Goal: Transaction & Acquisition: Purchase product/service

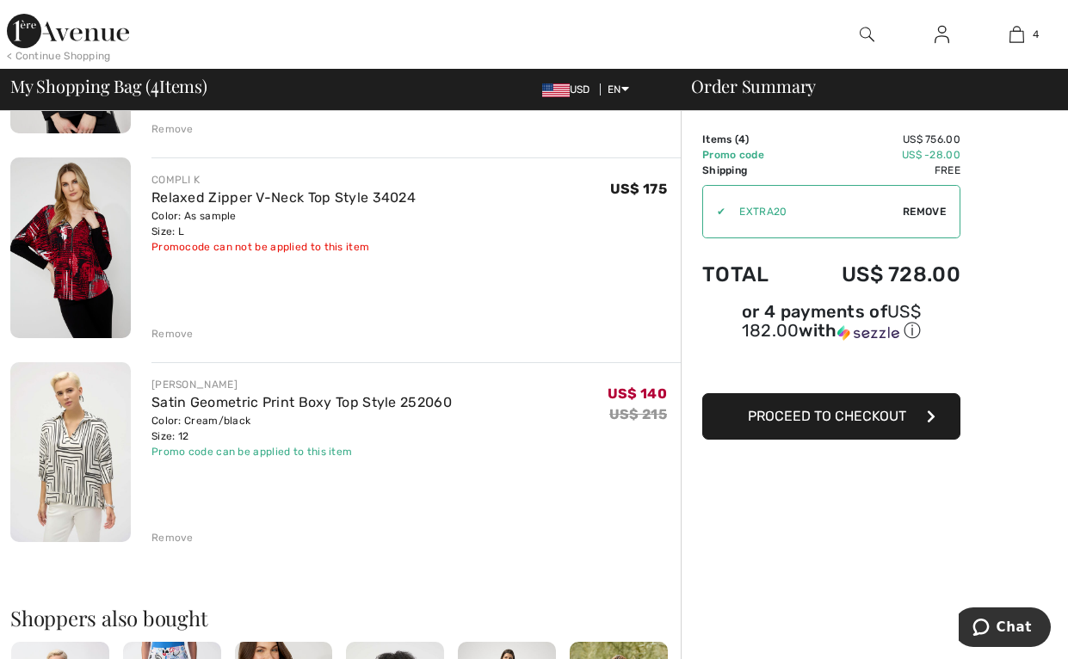
scroll to position [516, 0]
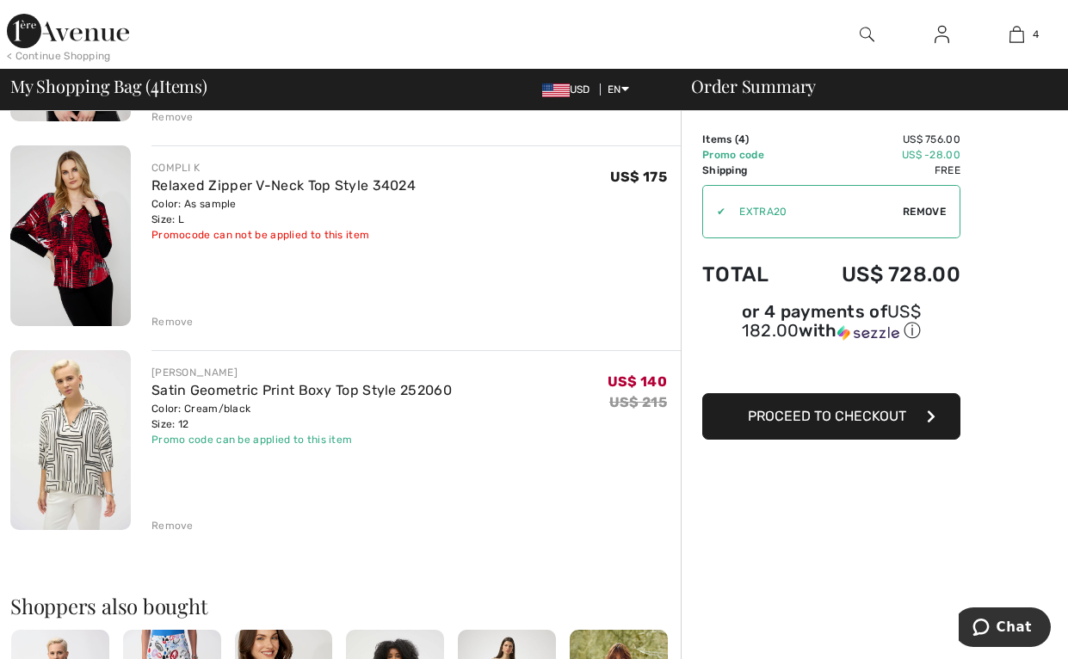
click at [170, 321] on div "Remove" at bounding box center [172, 321] width 42 height 15
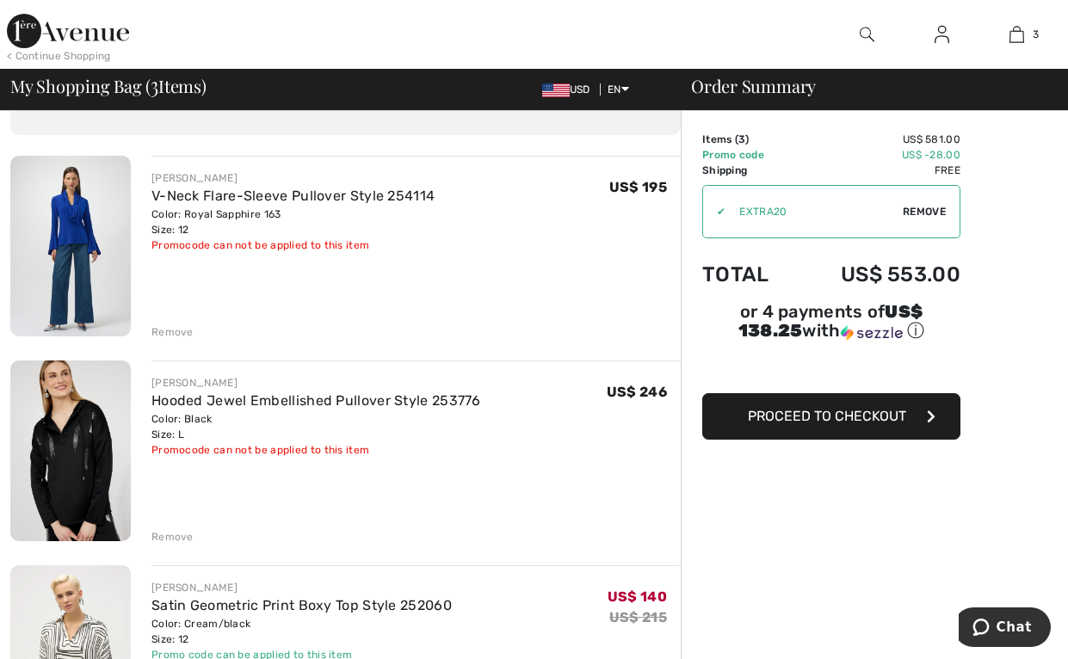
scroll to position [0, 0]
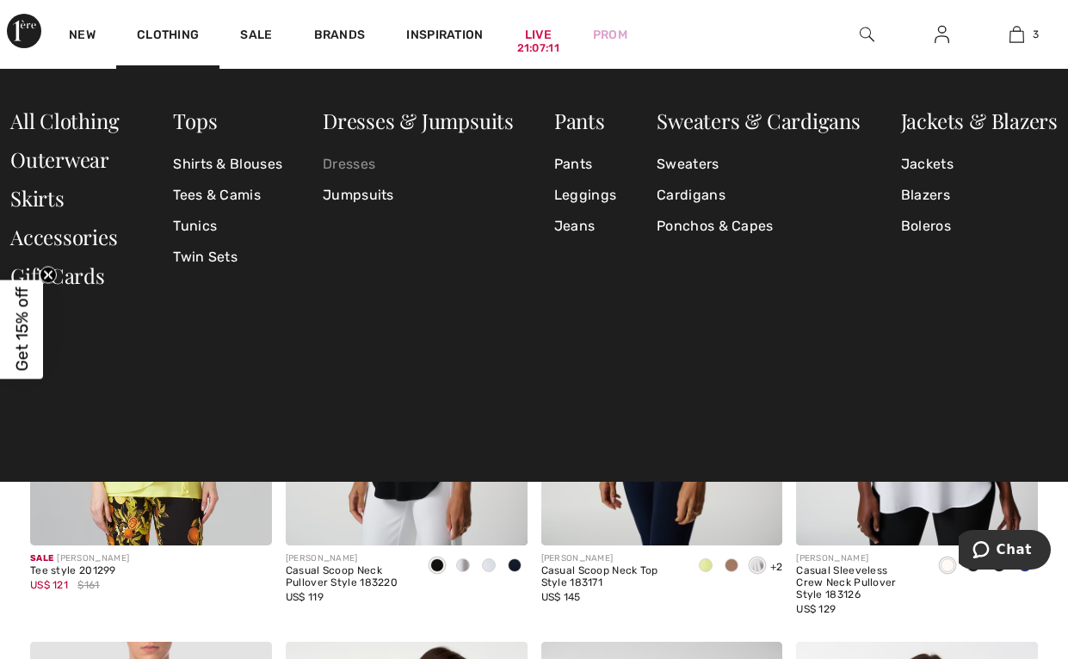
click at [354, 160] on link "Dresses" at bounding box center [418, 164] width 191 height 31
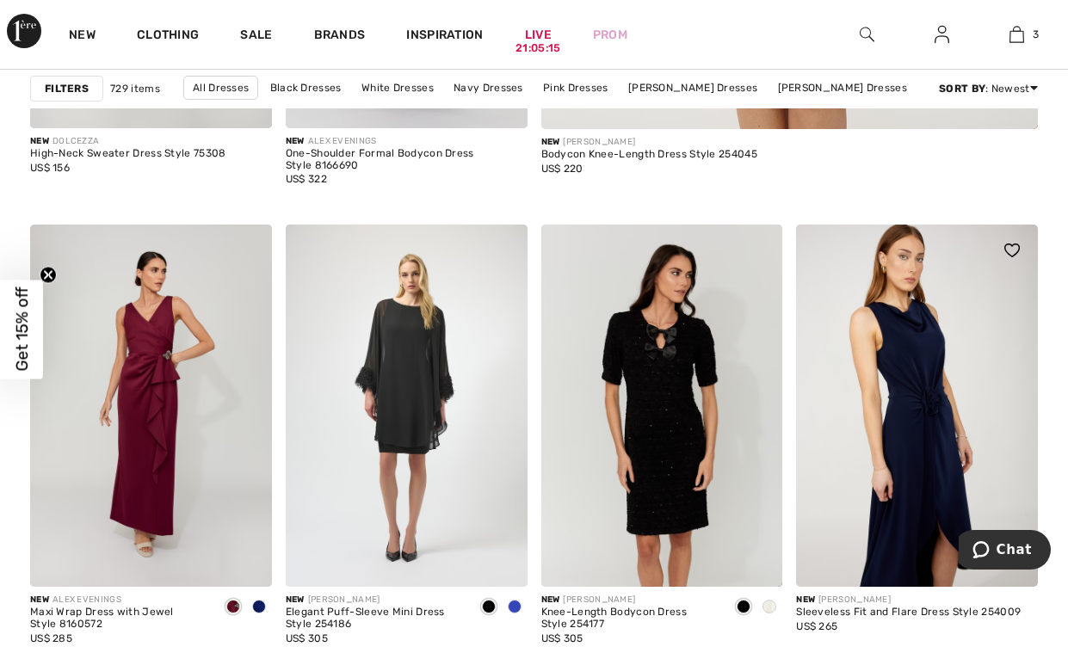
scroll to position [946, 0]
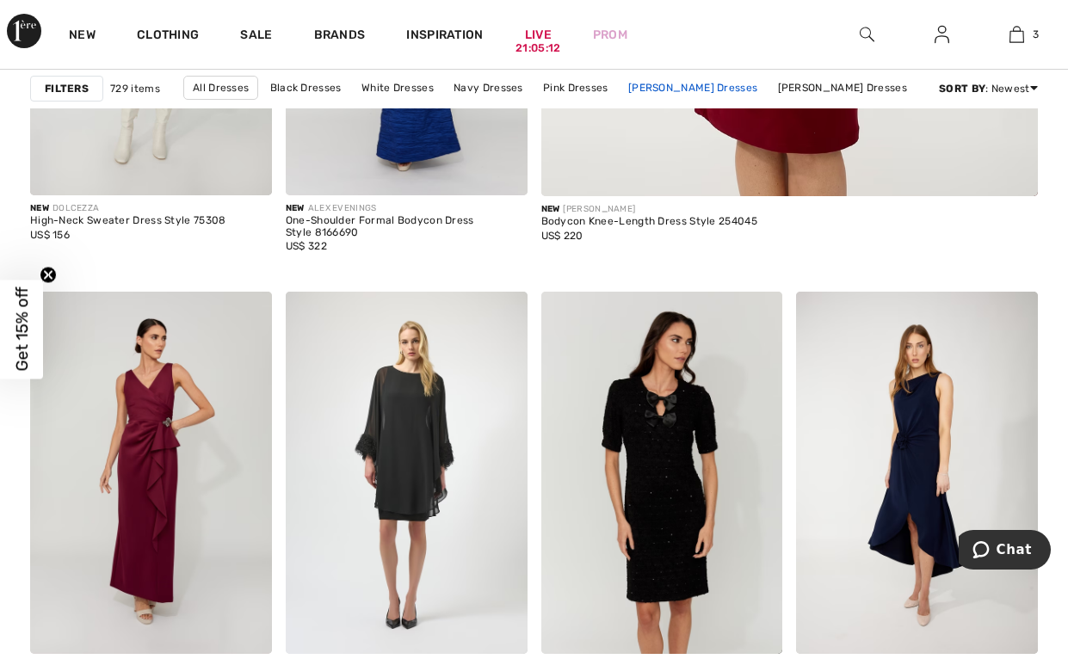
click at [723, 91] on link "Joseph Ribkoff Dresses" at bounding box center [692, 88] width 146 height 22
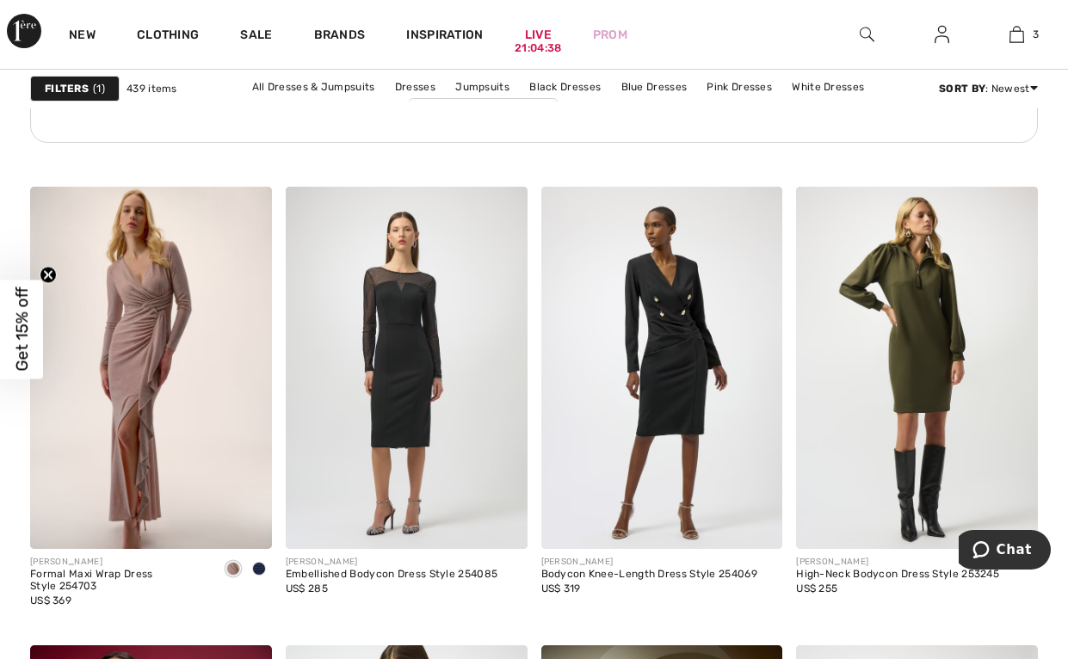
scroll to position [5764, 0]
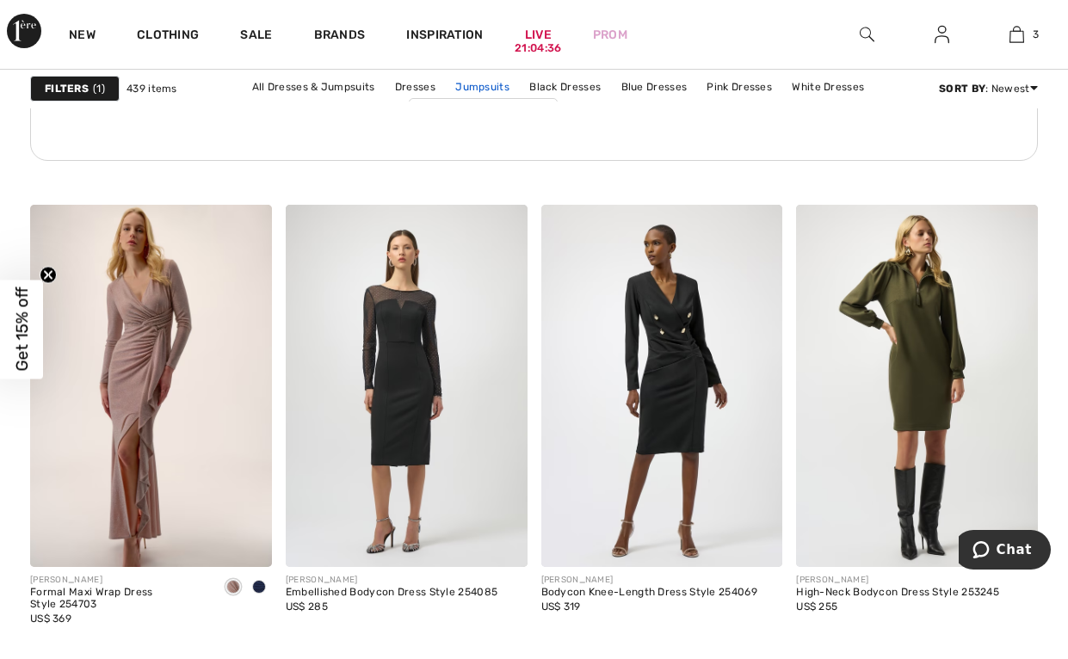
click at [486, 87] on link "Jumpsuits" at bounding box center [482, 87] width 71 height 22
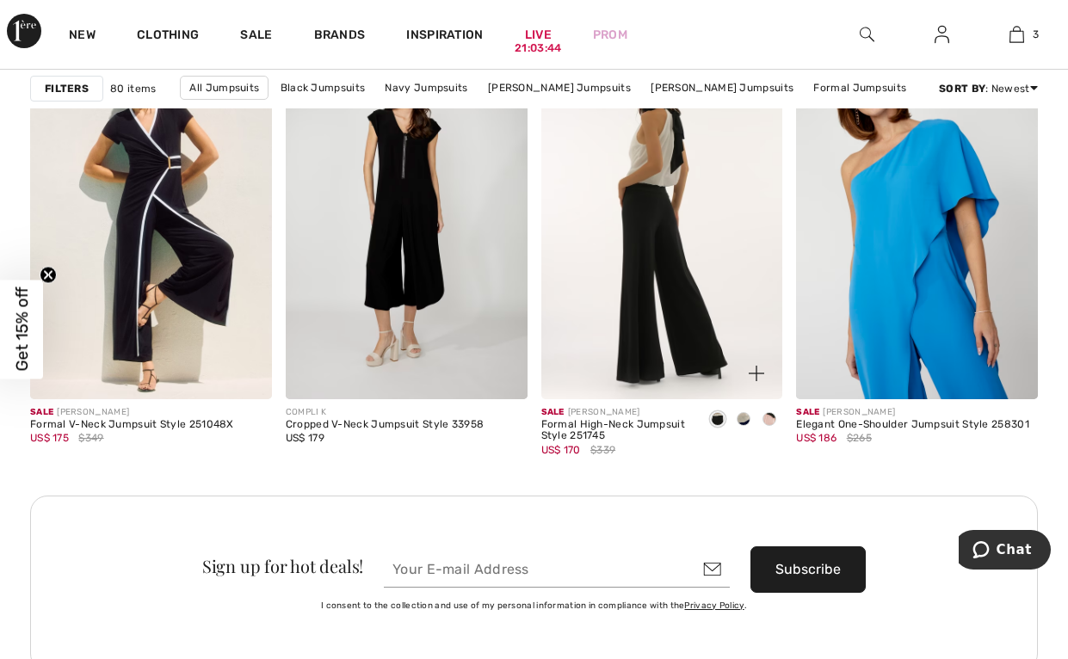
scroll to position [5334, 0]
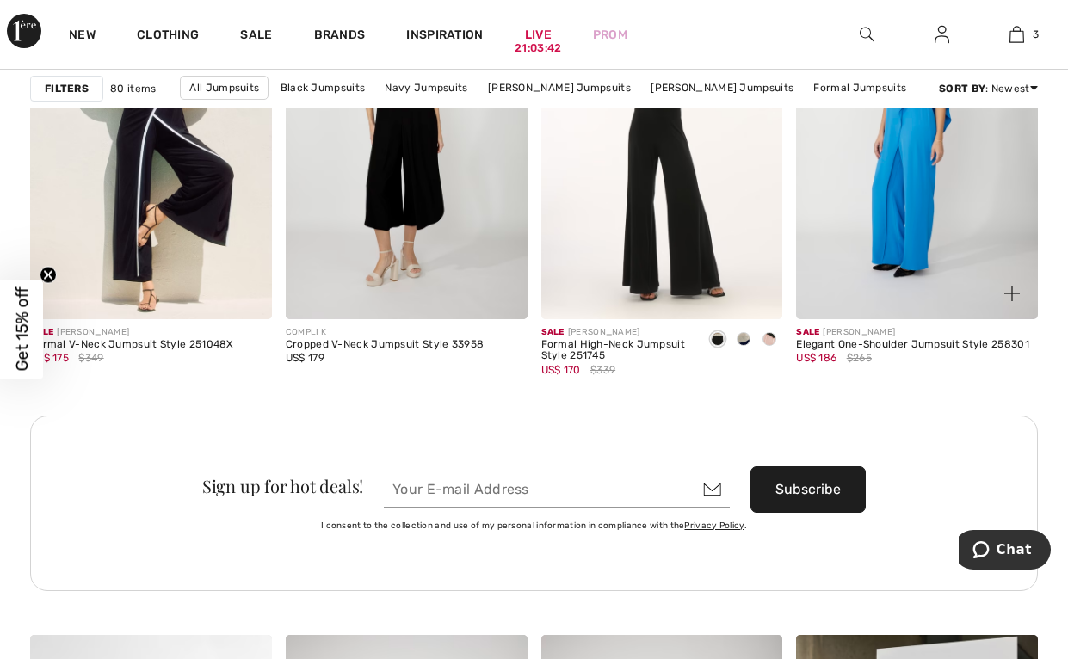
click at [923, 237] on img at bounding box center [917, 138] width 242 height 362
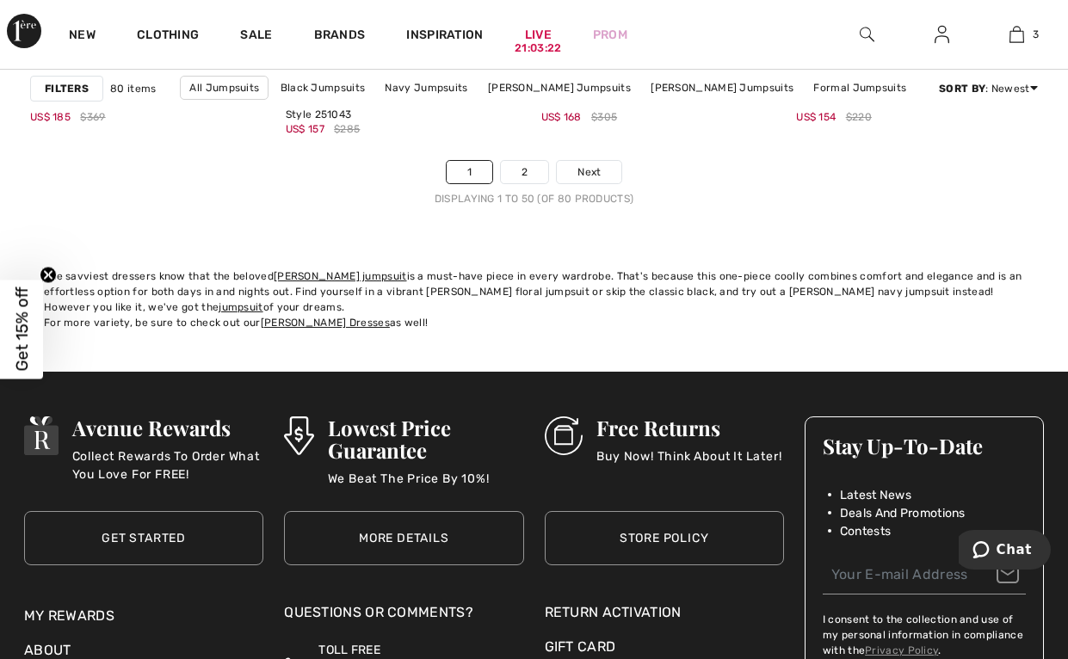
scroll to position [7186, 0]
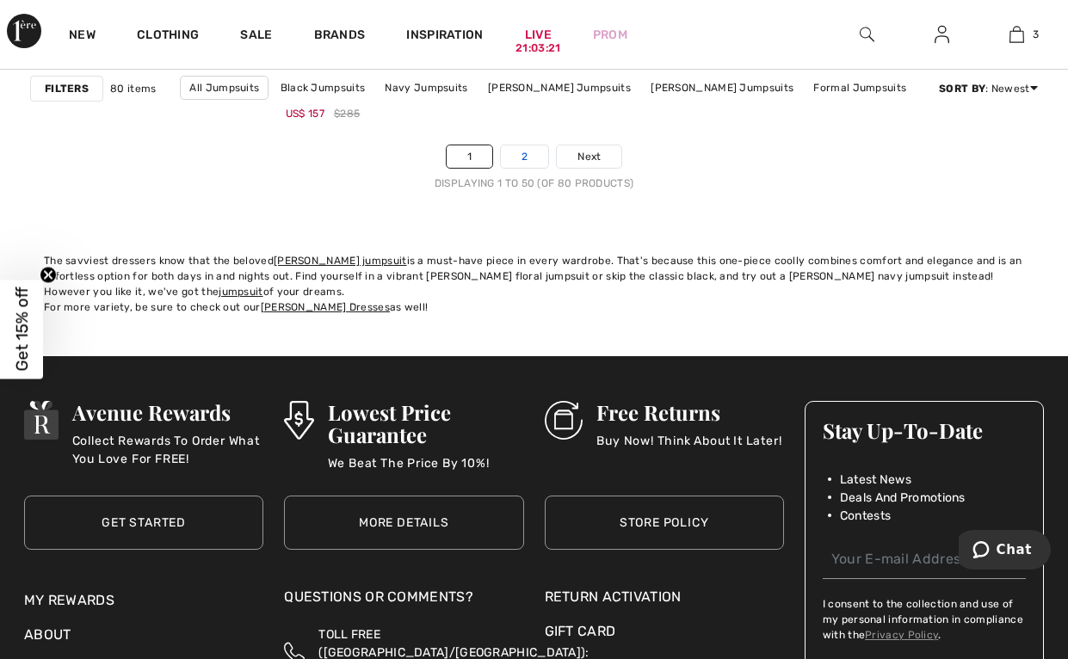
click at [524, 152] on link "2" at bounding box center [524, 156] width 47 height 22
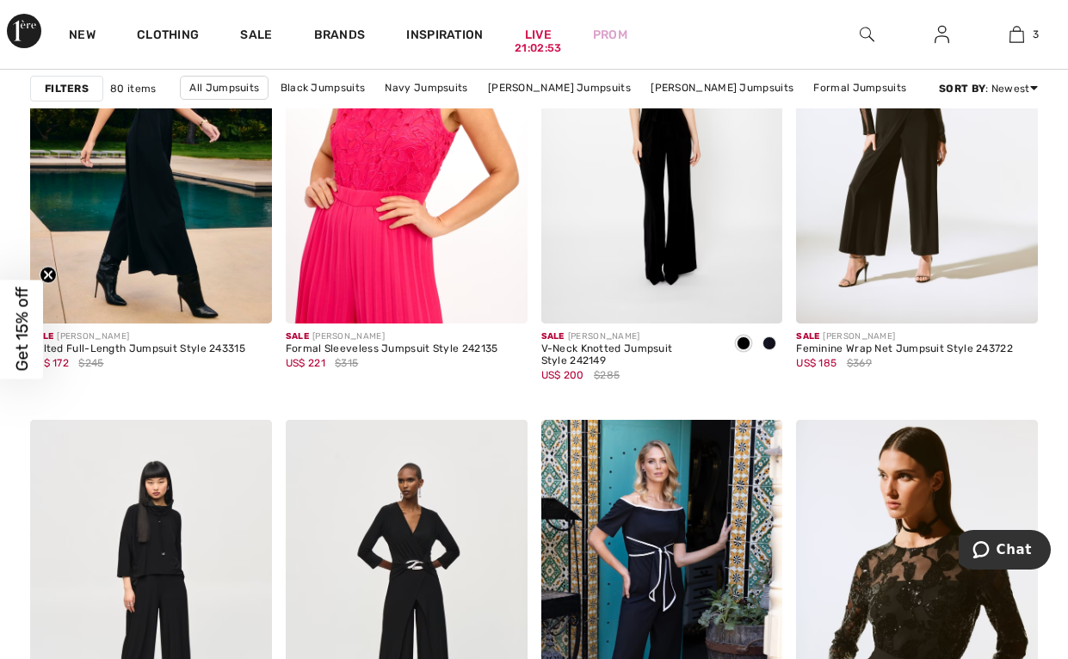
scroll to position [860, 0]
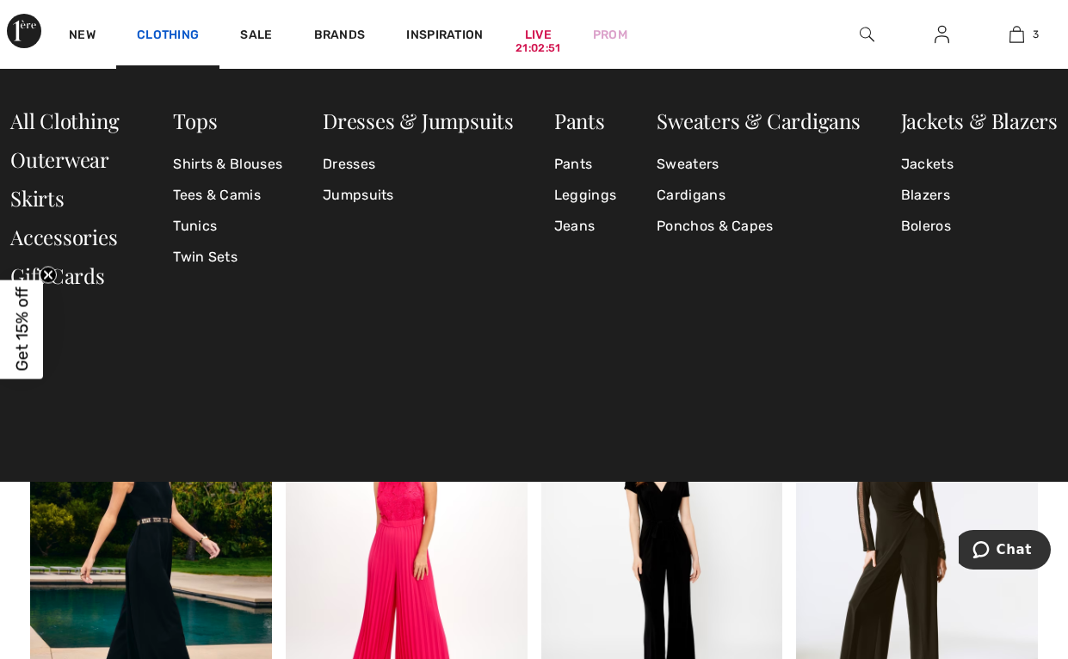
click at [174, 36] on link "Clothing" at bounding box center [168, 37] width 62 height 18
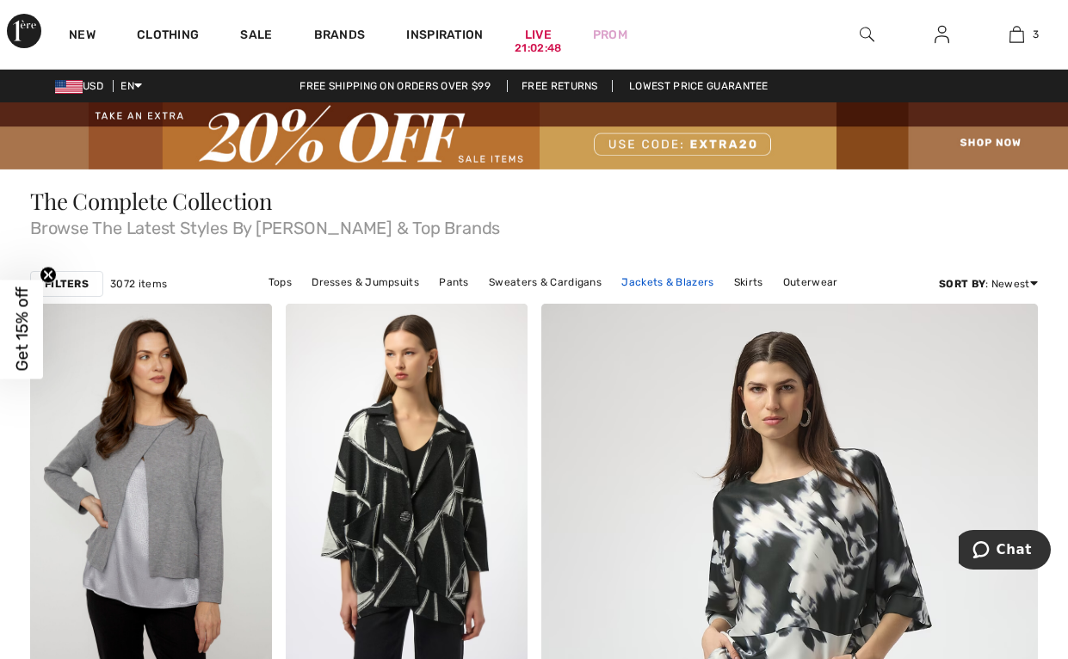
click at [679, 279] on link "Jackets & Blazers" at bounding box center [667, 282] width 109 height 22
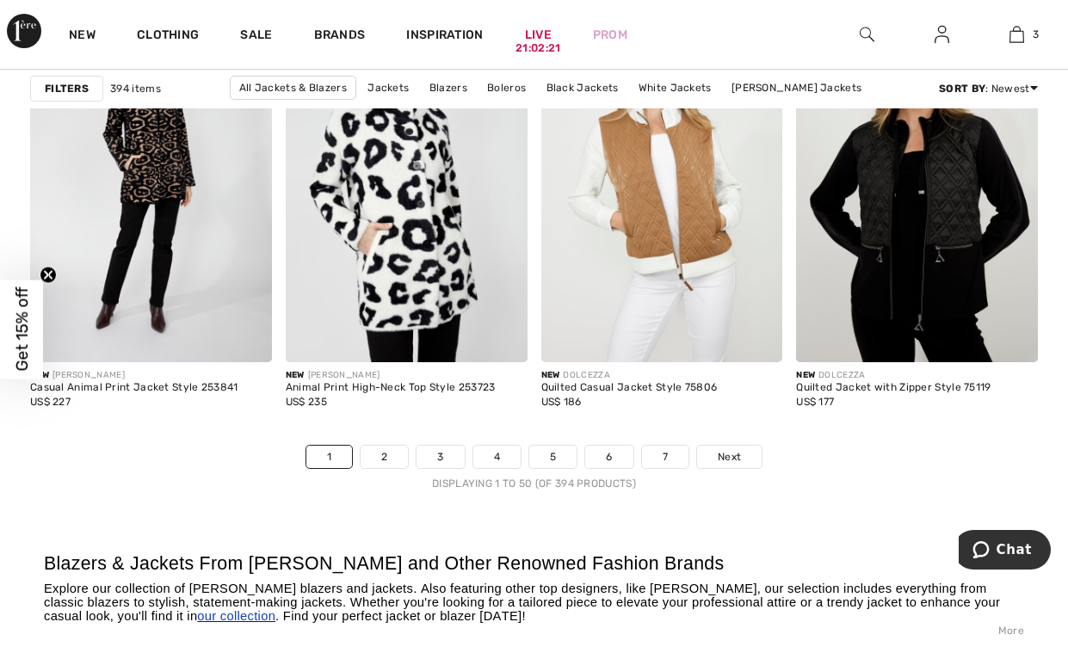
scroll to position [7055, 0]
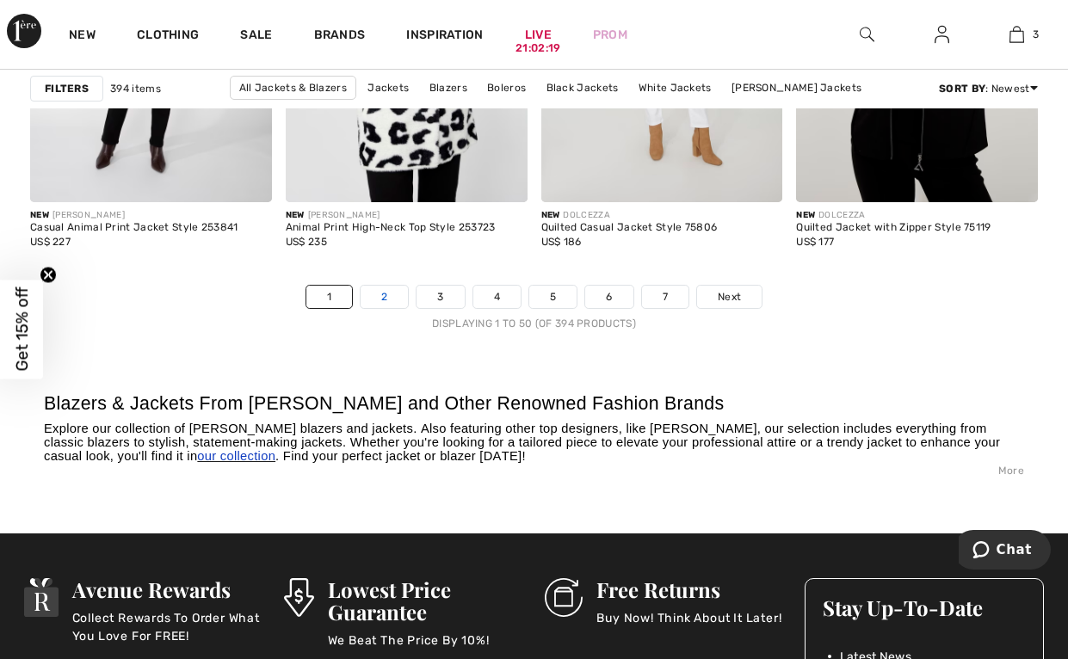
click at [382, 295] on link "2" at bounding box center [383, 297] width 47 height 22
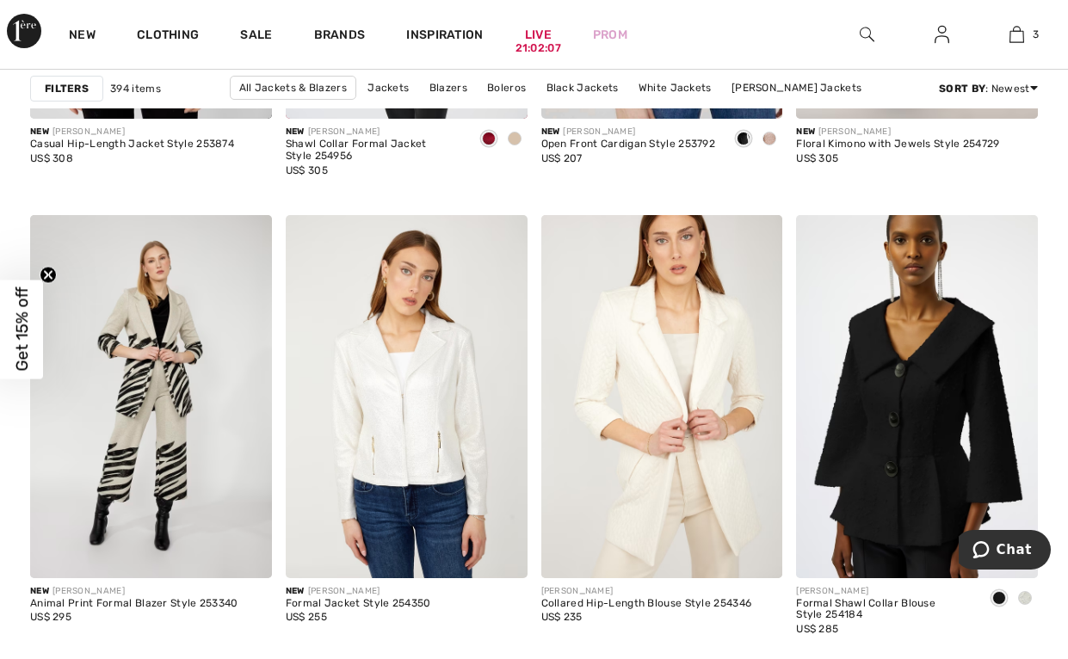
scroll to position [2667, 0]
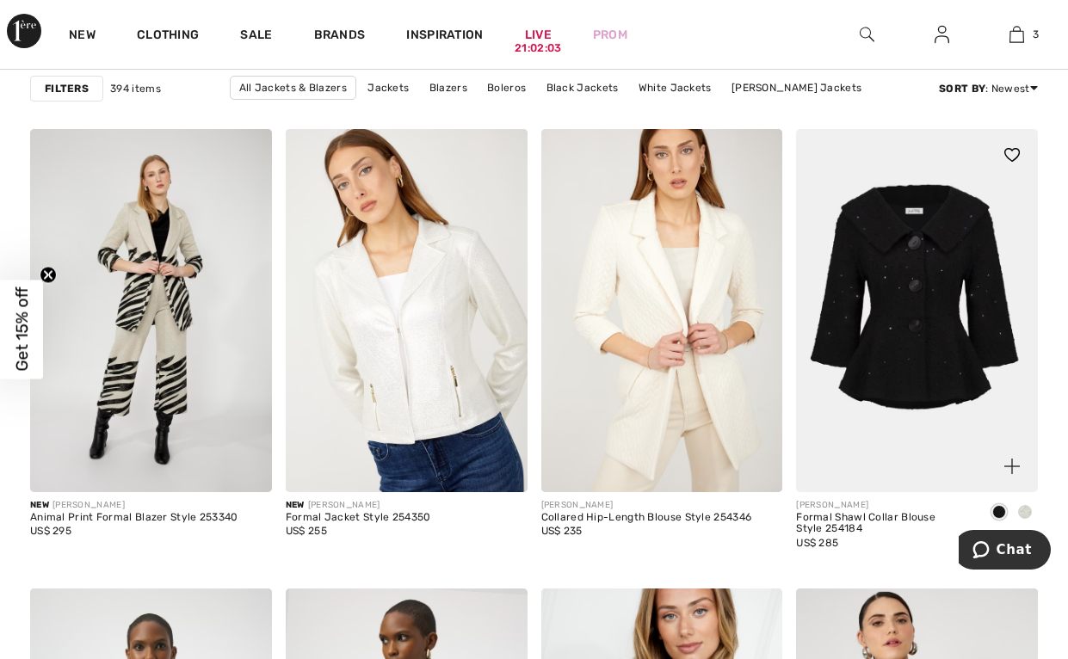
click at [906, 371] on img at bounding box center [917, 310] width 242 height 362
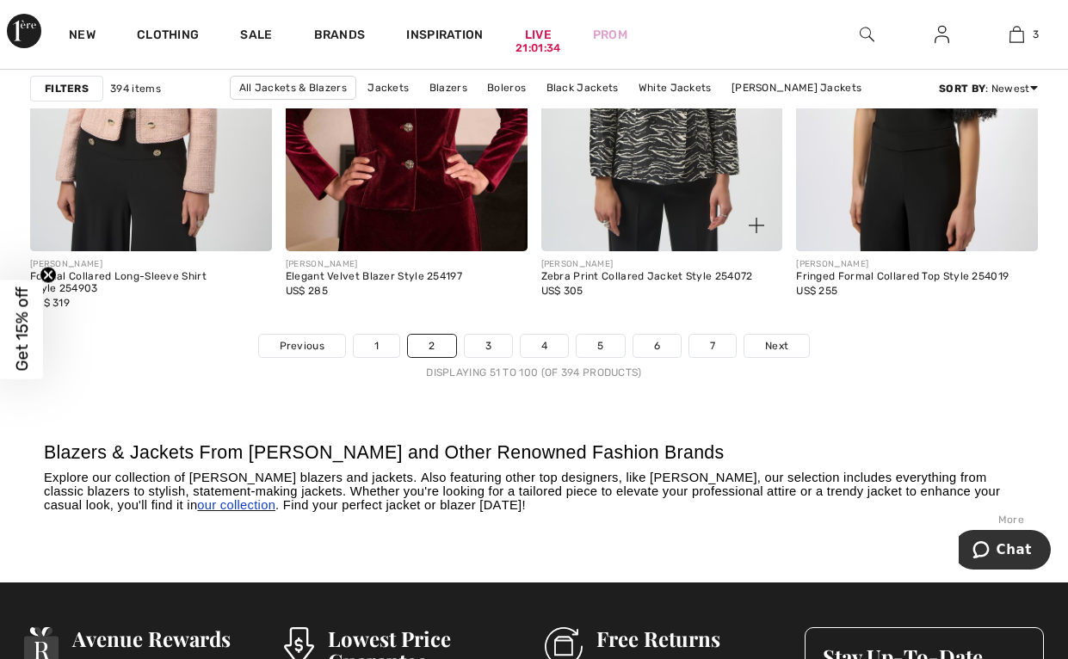
scroll to position [7055, 0]
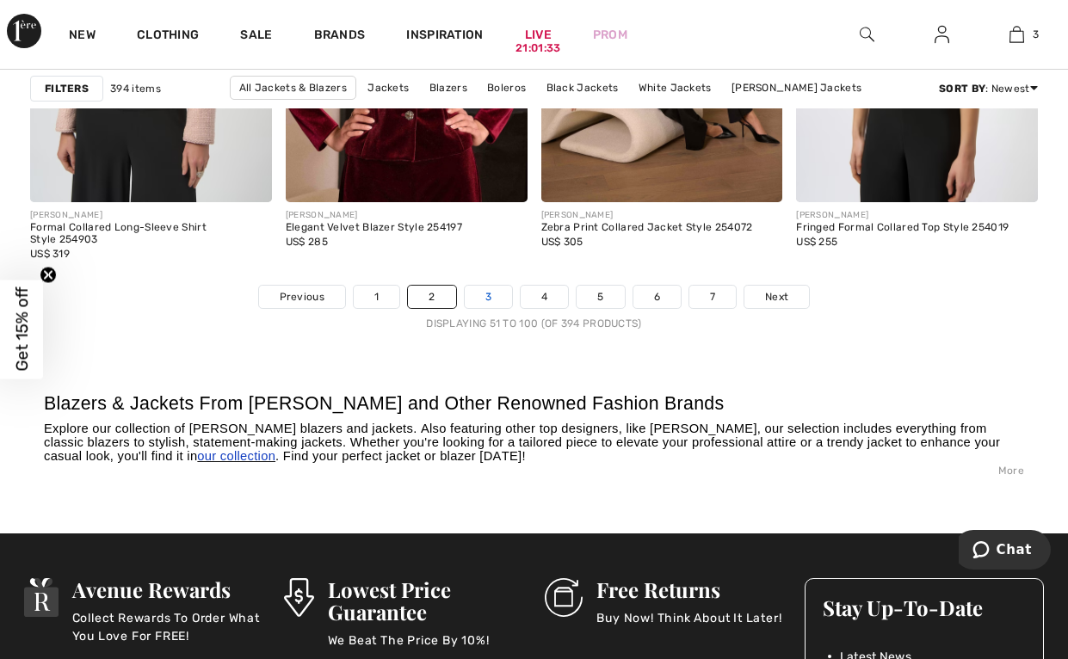
click at [486, 297] on link "3" at bounding box center [488, 297] width 47 height 22
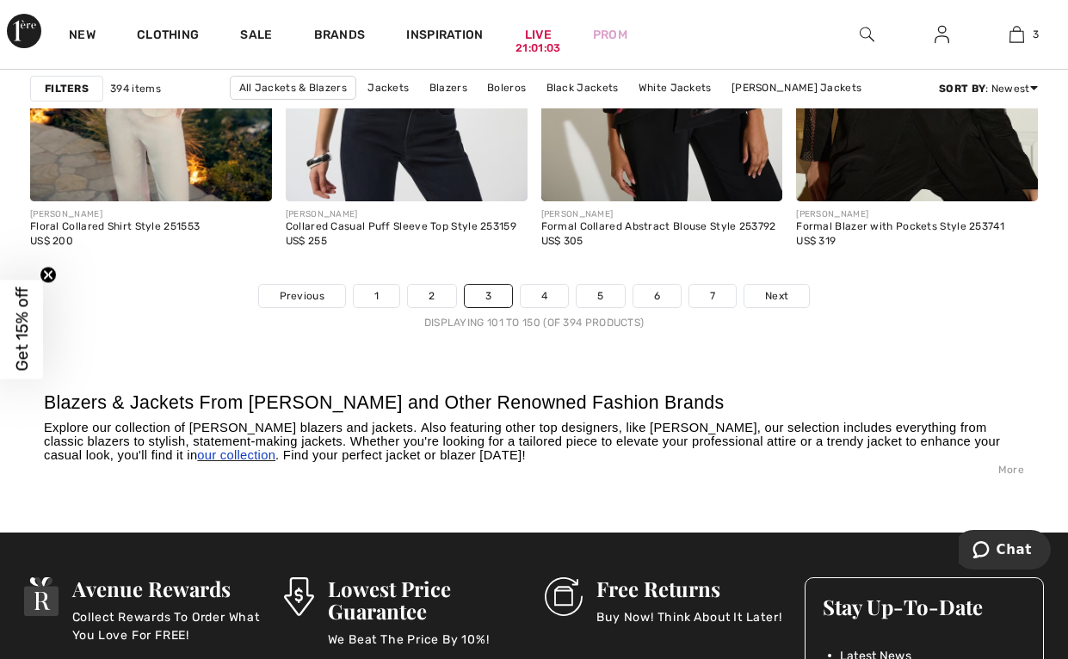
scroll to position [7055, 0]
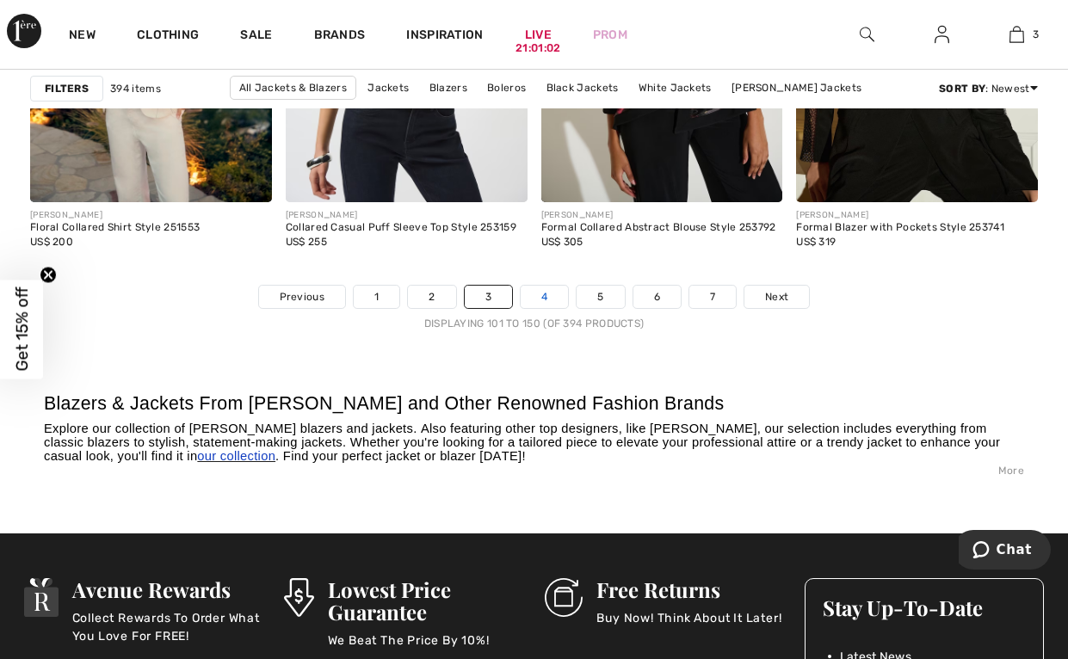
click at [535, 294] on link "4" at bounding box center [544, 297] width 47 height 22
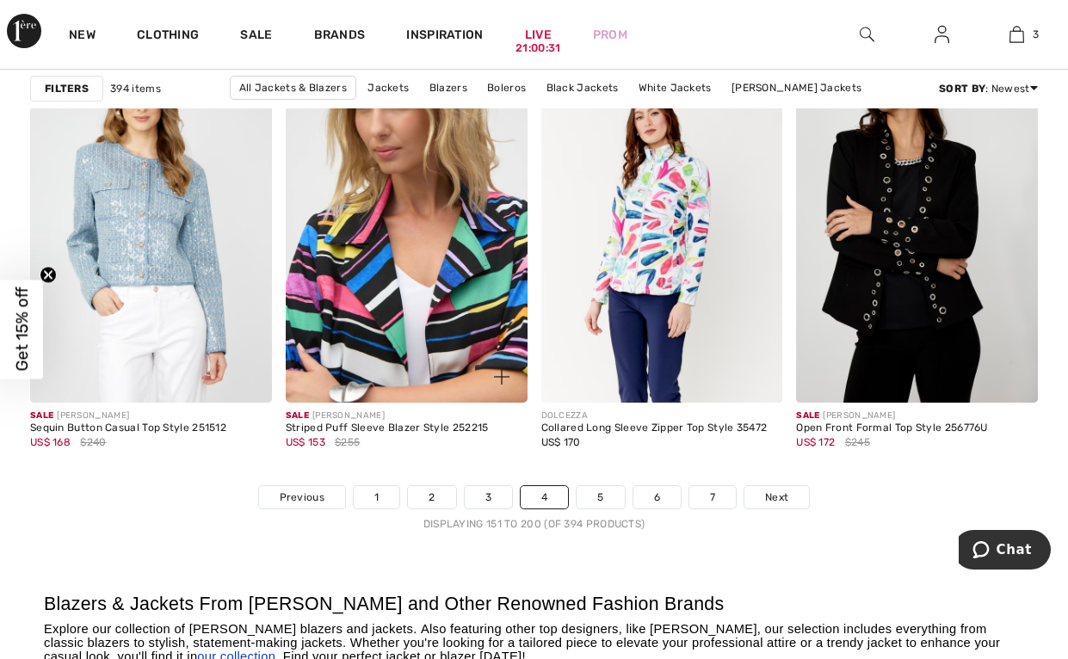
scroll to position [6883, 0]
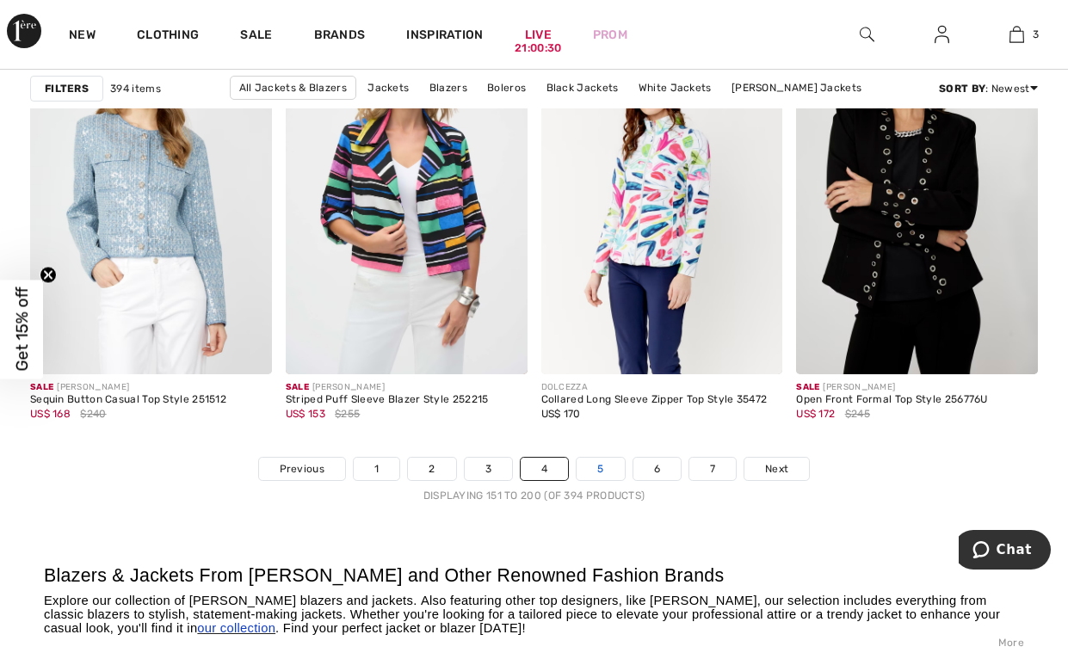
click at [604, 469] on link "5" at bounding box center [599, 469] width 47 height 22
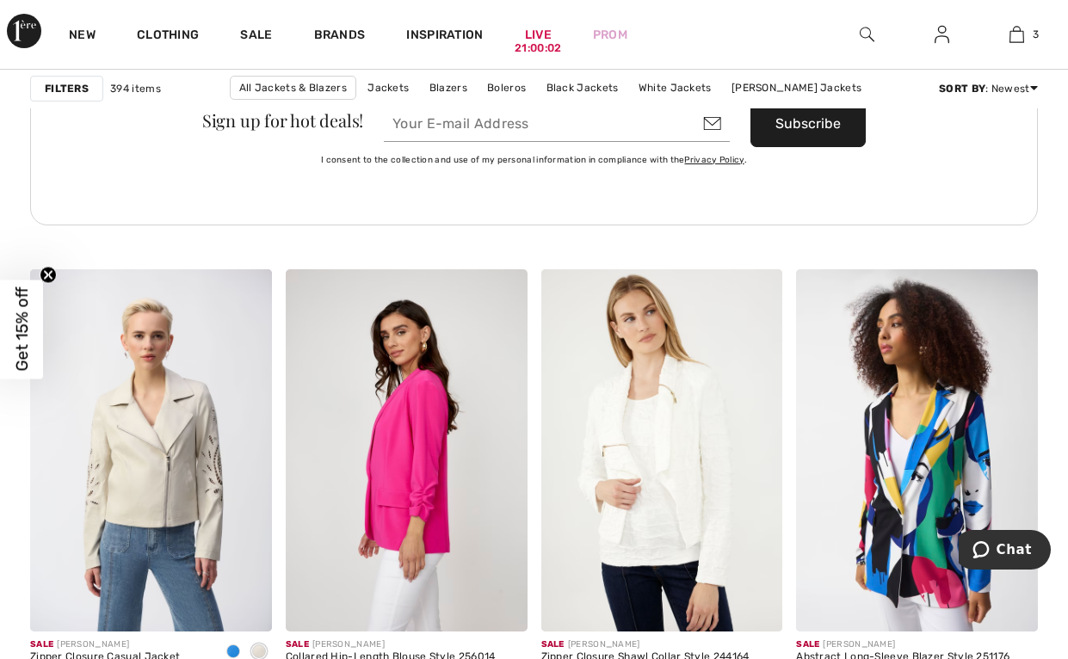
scroll to position [5592, 0]
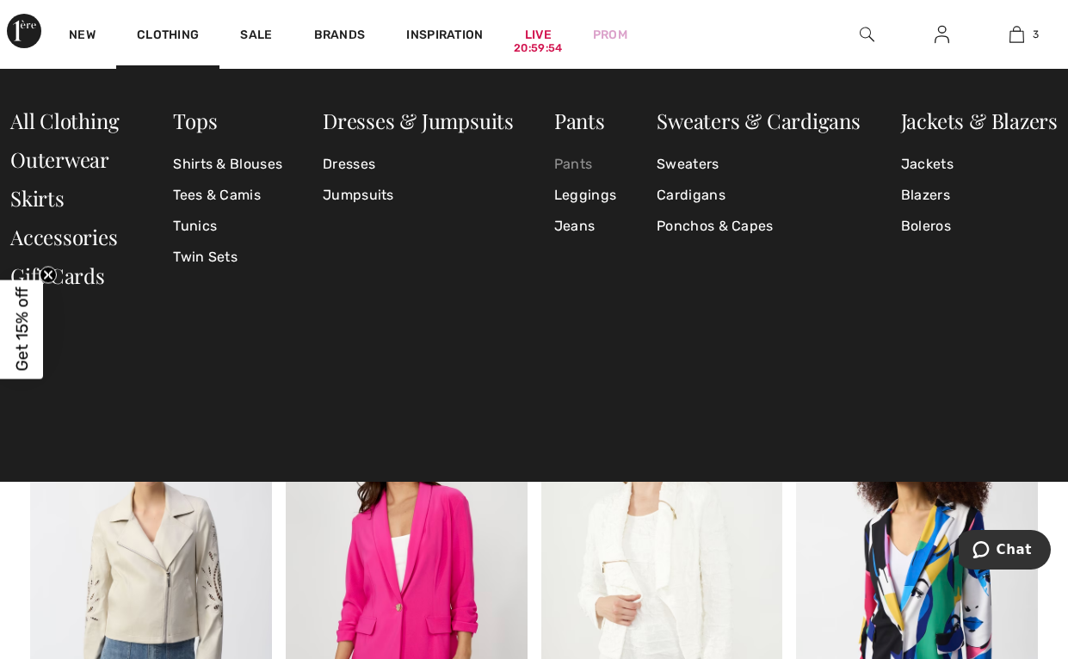
click at [580, 157] on link "Pants" at bounding box center [585, 164] width 62 height 31
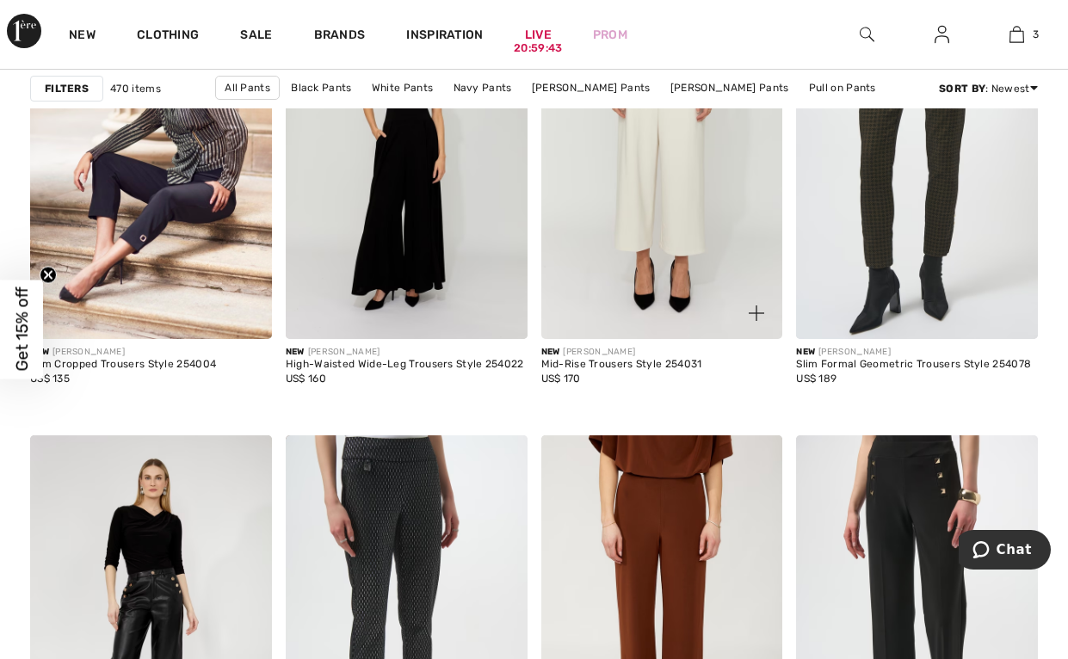
scroll to position [1291, 0]
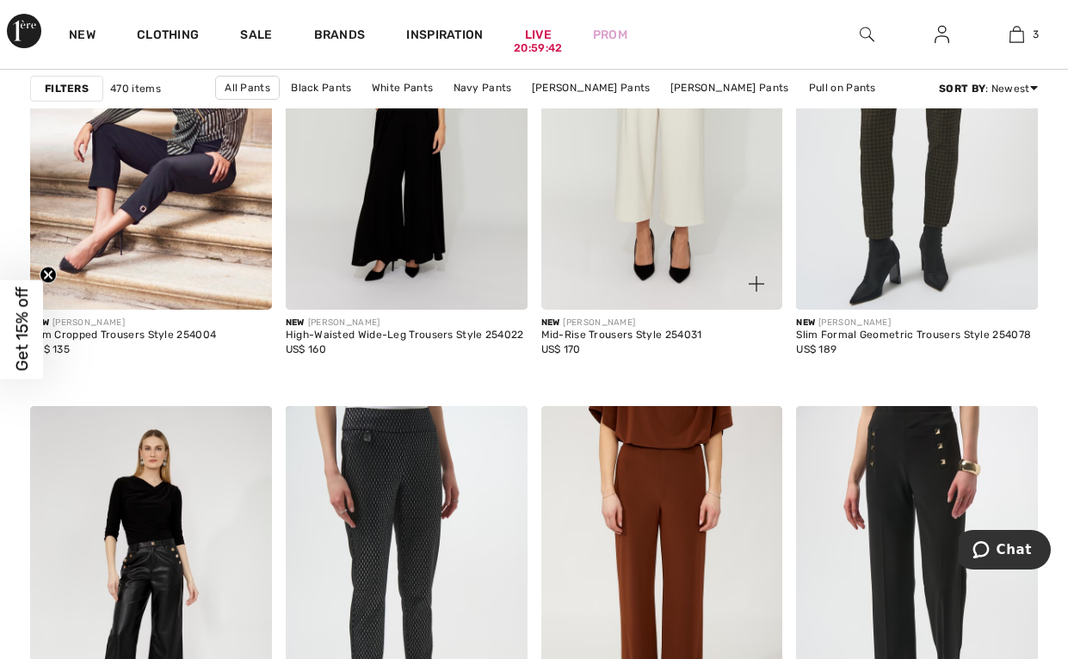
click at [656, 233] on img at bounding box center [662, 129] width 242 height 362
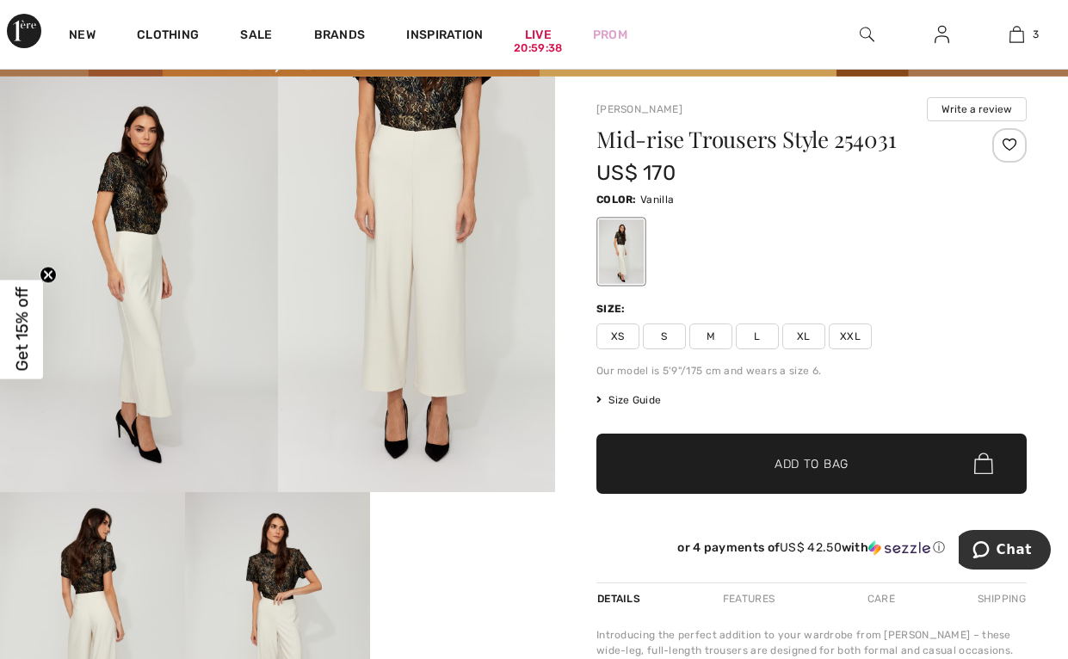
scroll to position [86, 0]
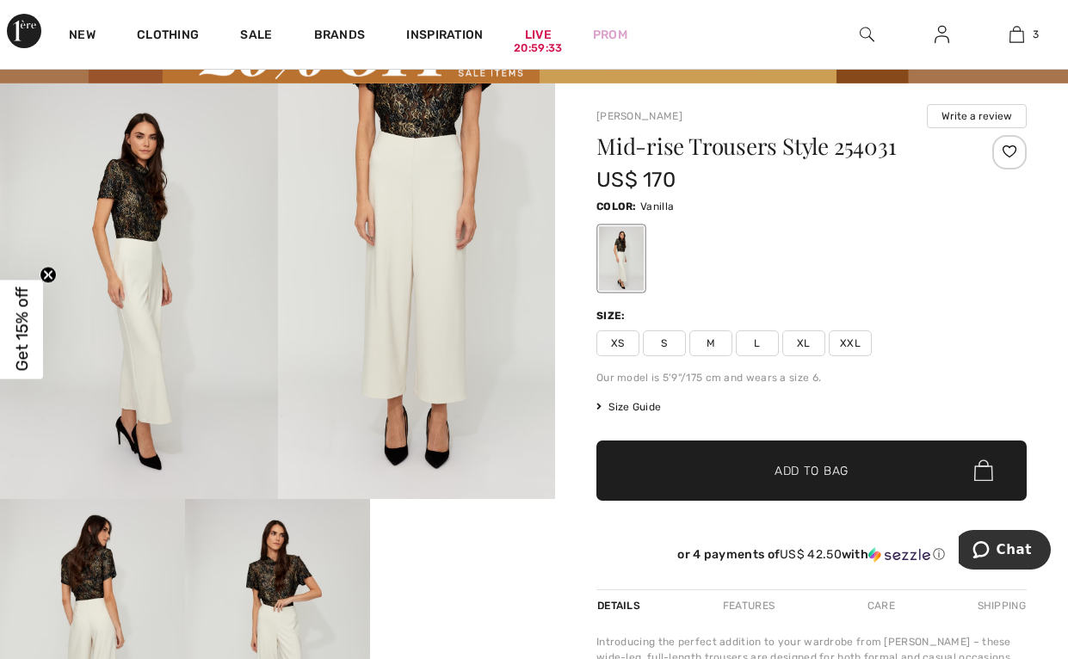
click at [761, 338] on span "L" at bounding box center [757, 343] width 43 height 26
click at [780, 477] on span "Add to Bag" at bounding box center [811, 470] width 74 height 18
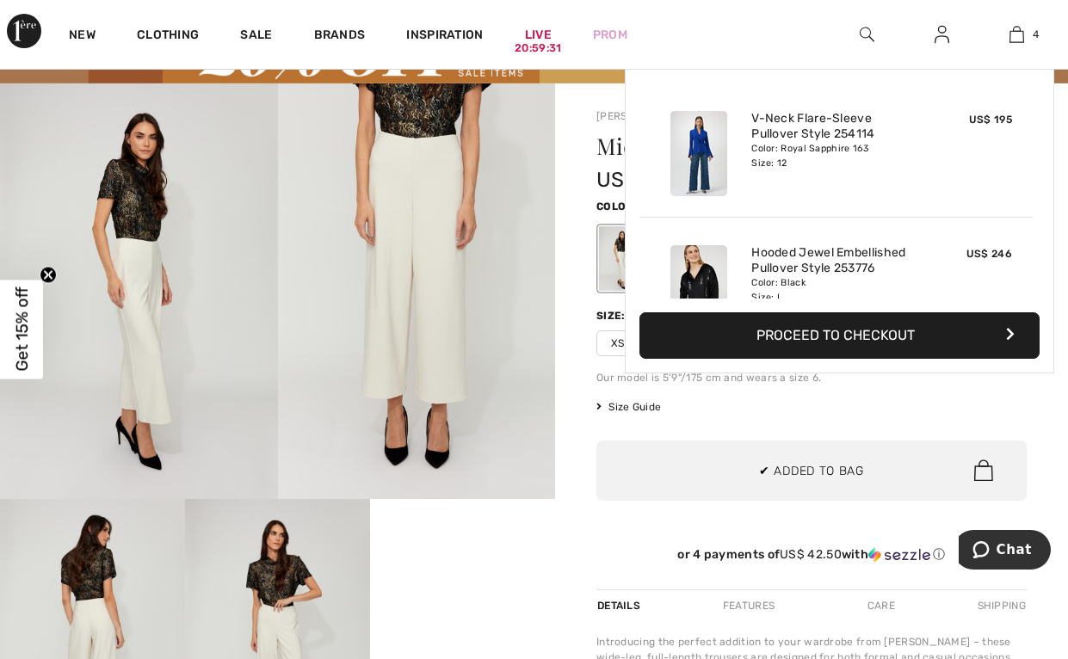
scroll to position [322, 0]
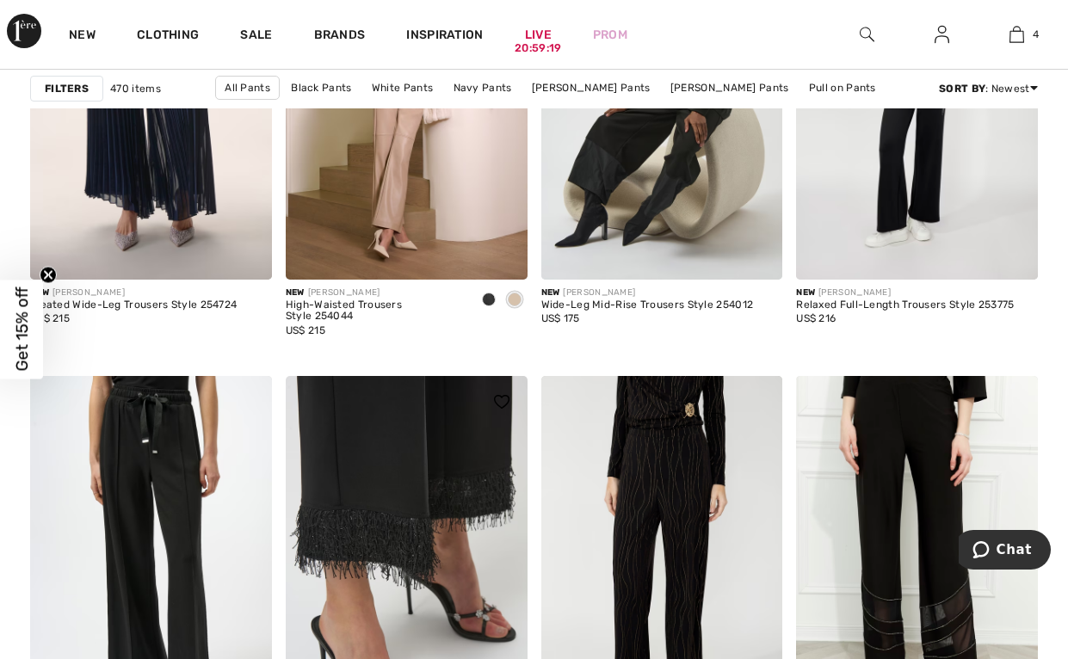
scroll to position [2839, 0]
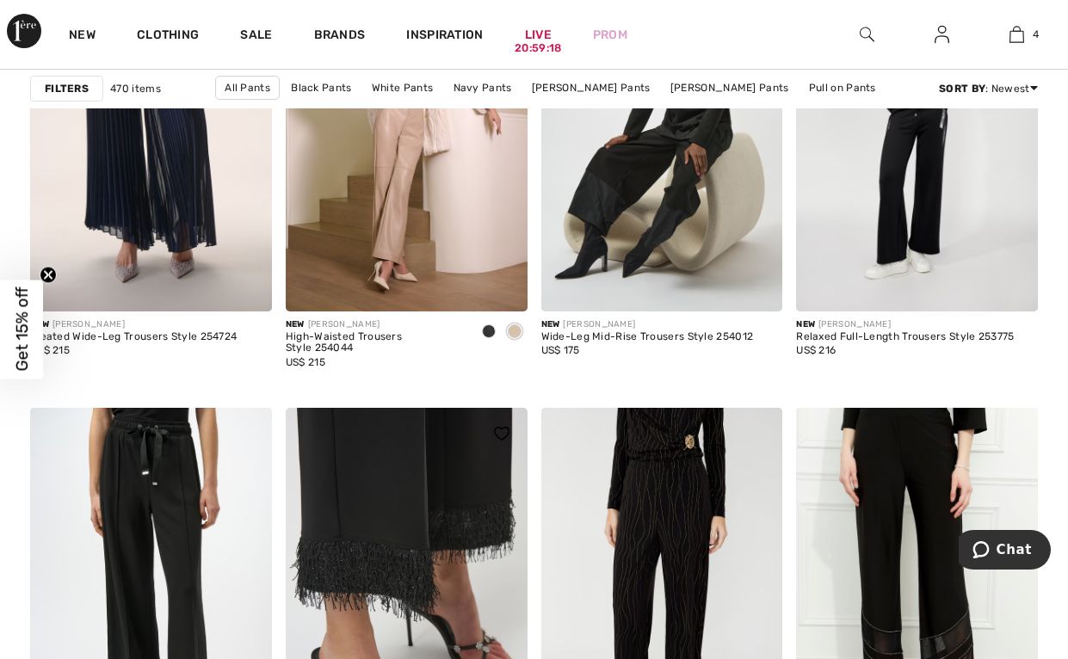
click at [391, 496] on img at bounding box center [407, 589] width 242 height 362
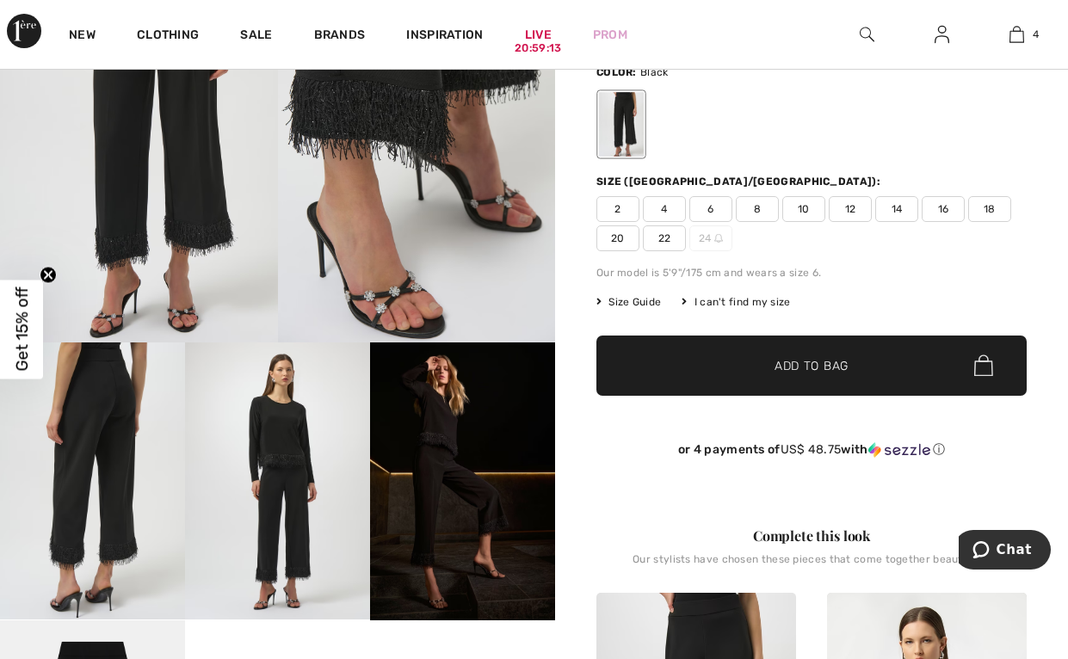
scroll to position [258, 0]
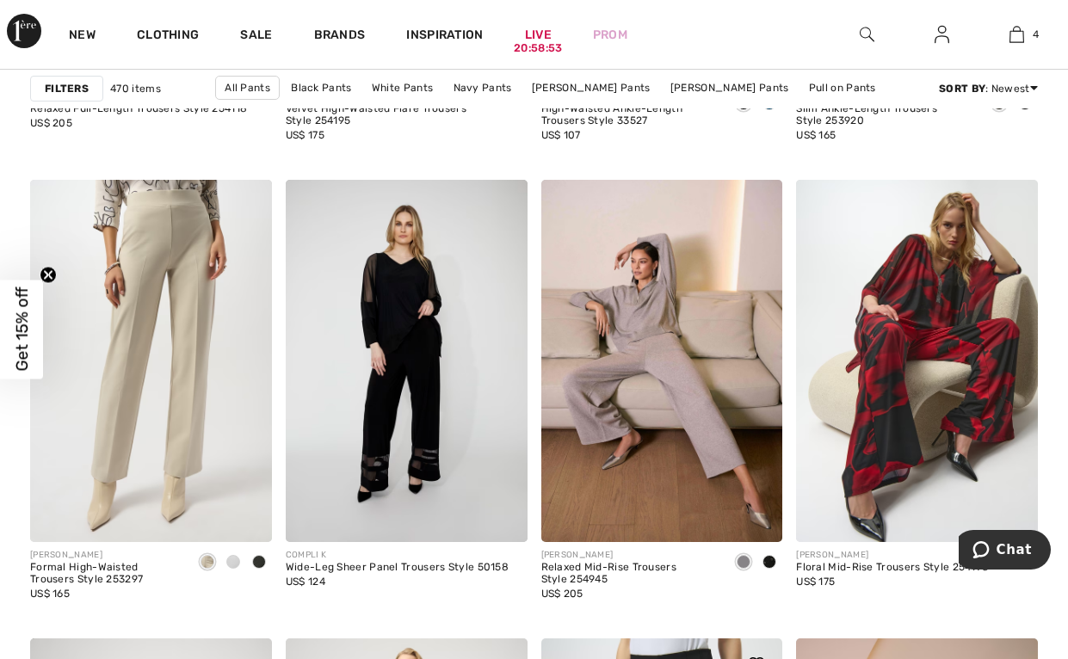
scroll to position [6194, 0]
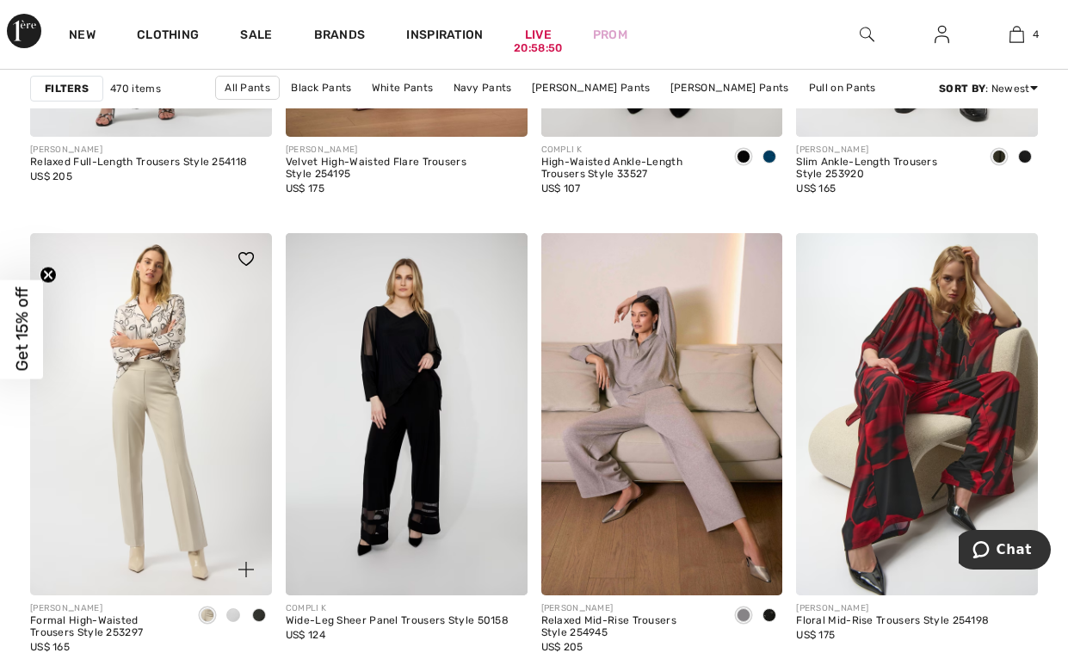
click at [152, 395] on img at bounding box center [151, 414] width 242 height 362
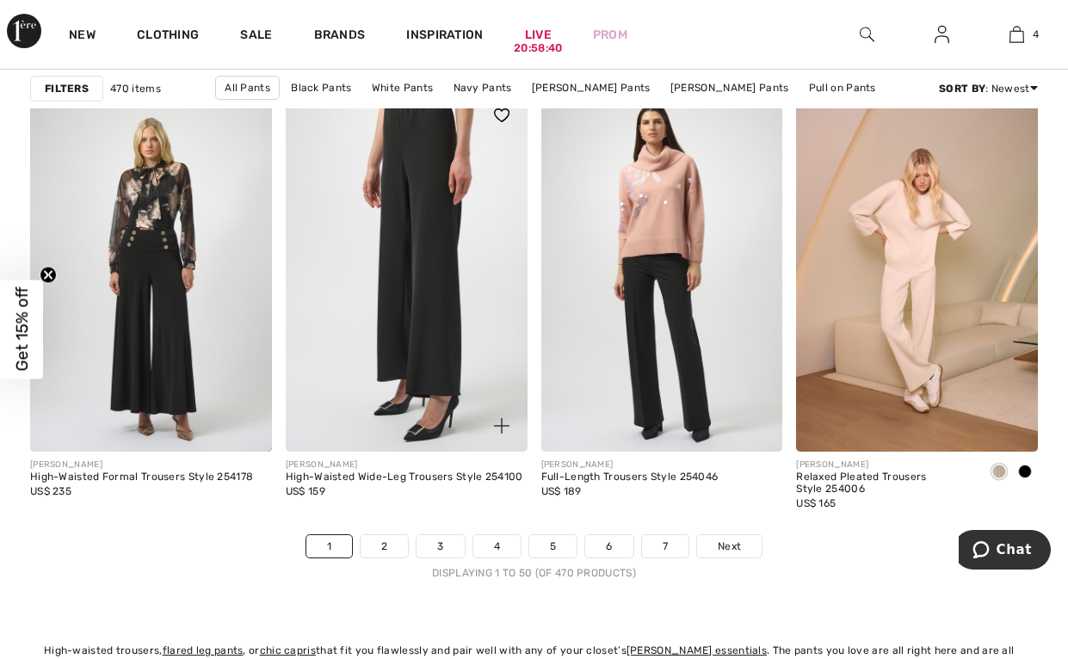
scroll to position [7141, 0]
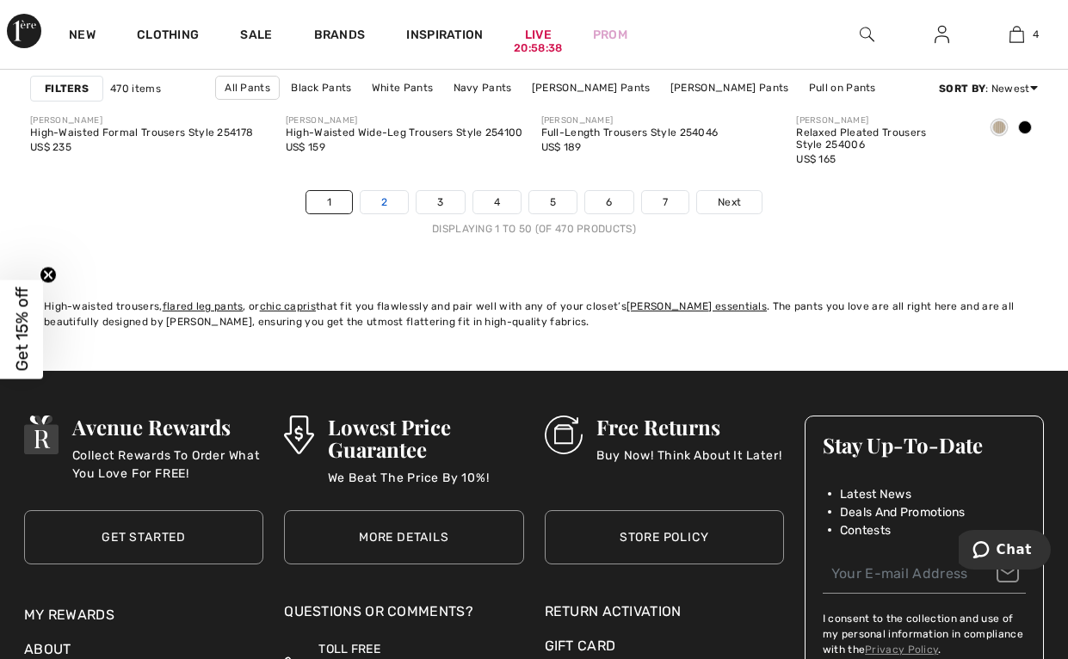
click at [387, 202] on link "2" at bounding box center [383, 202] width 47 height 22
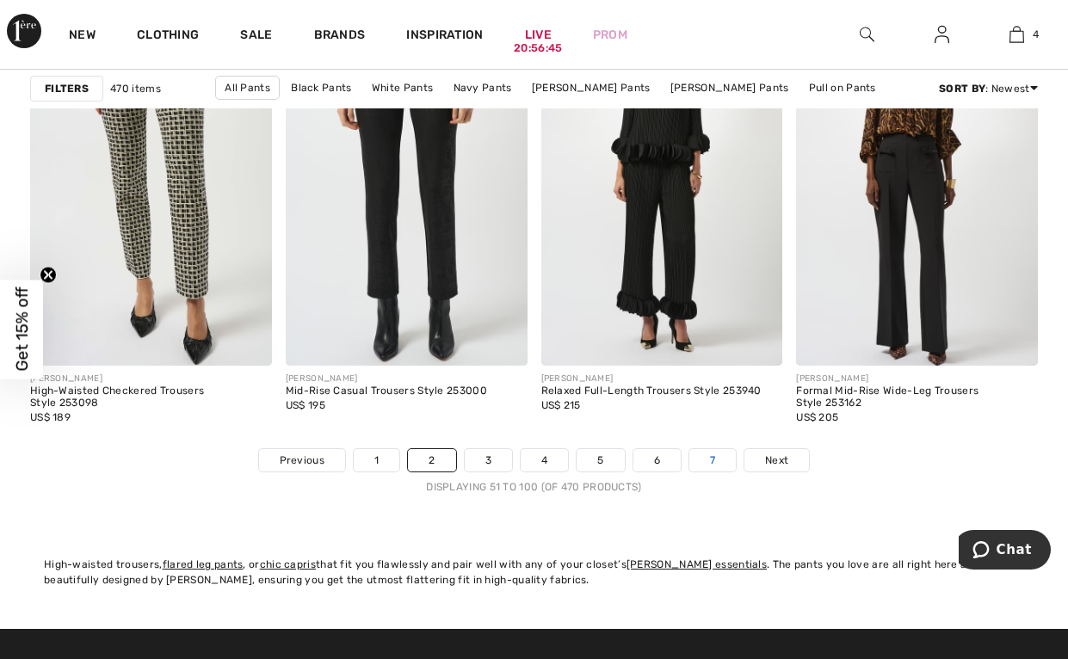
scroll to position [6969, 0]
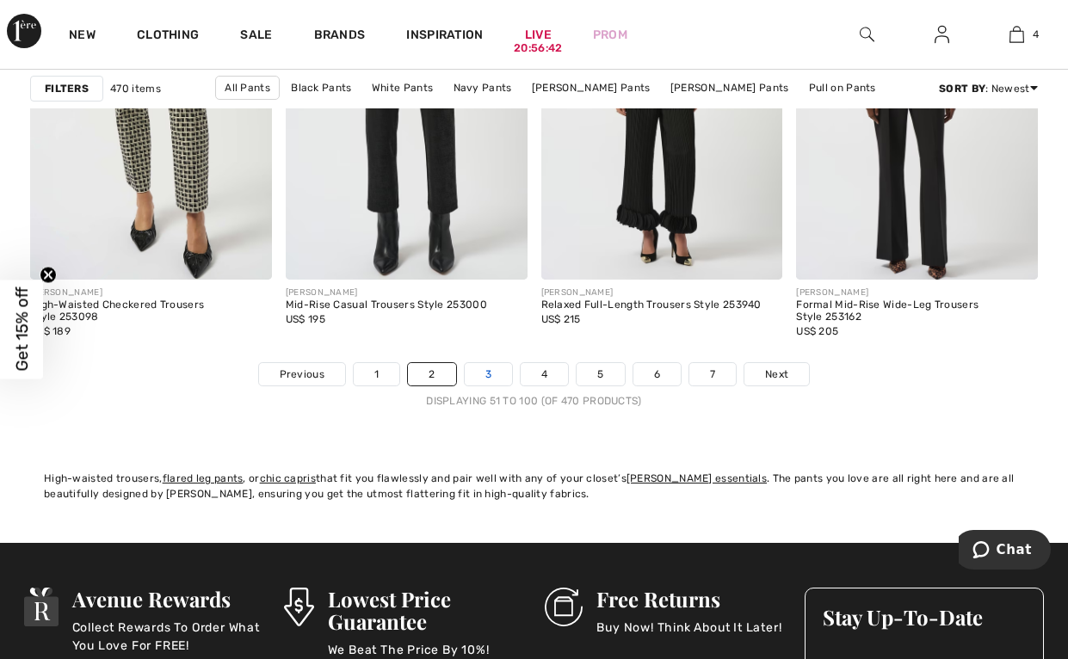
click at [481, 375] on link "3" at bounding box center [488, 374] width 47 height 22
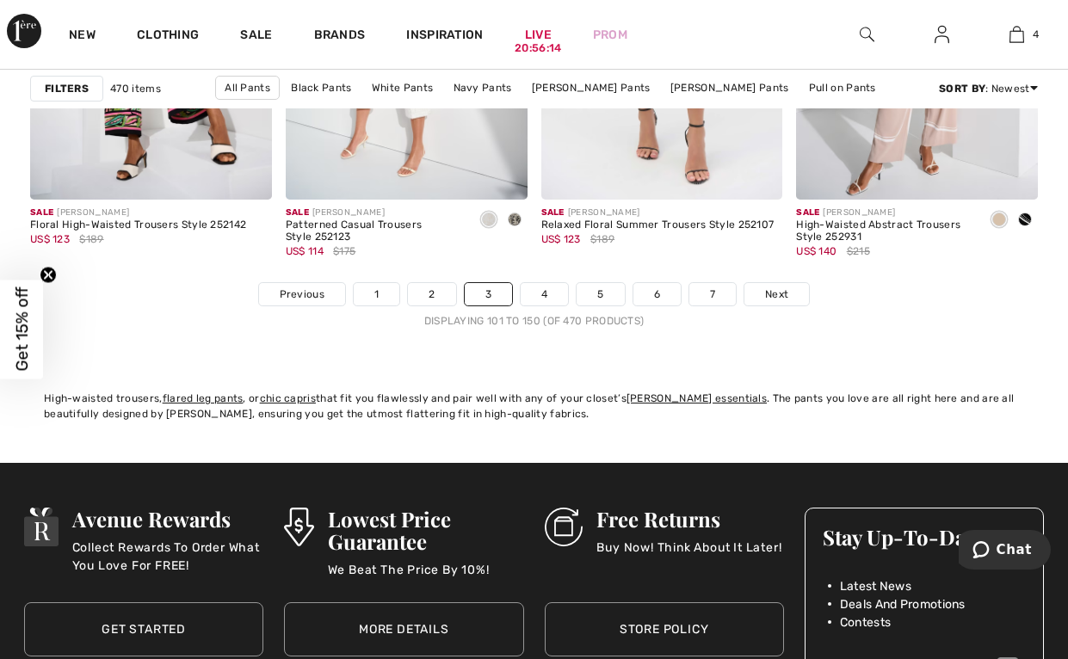
scroll to position [7055, 0]
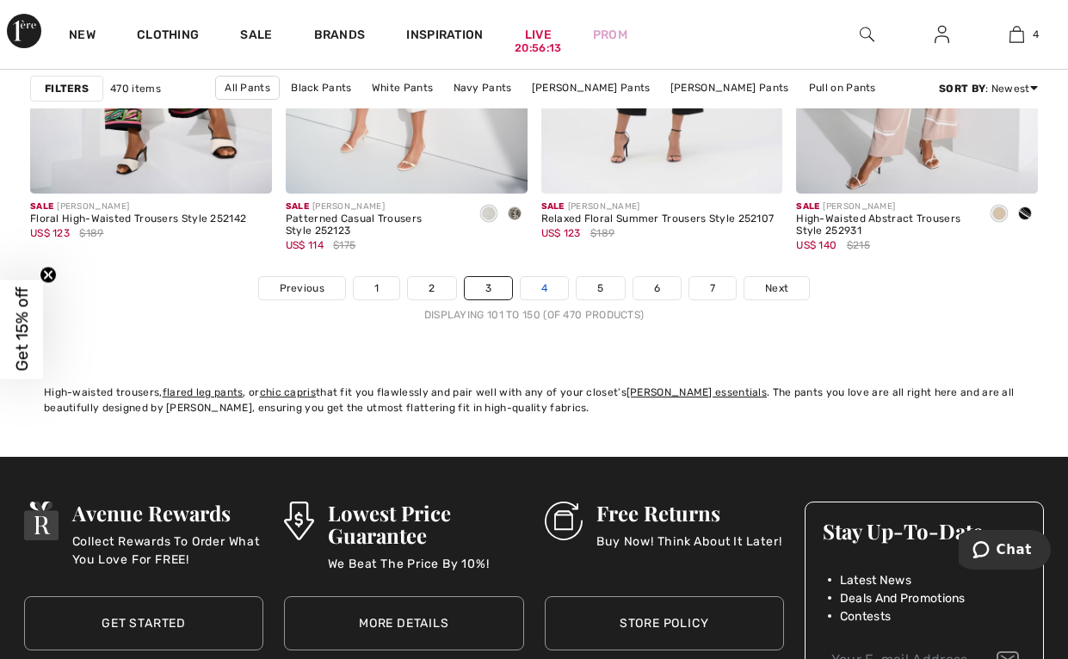
click at [541, 283] on link "4" at bounding box center [544, 288] width 47 height 22
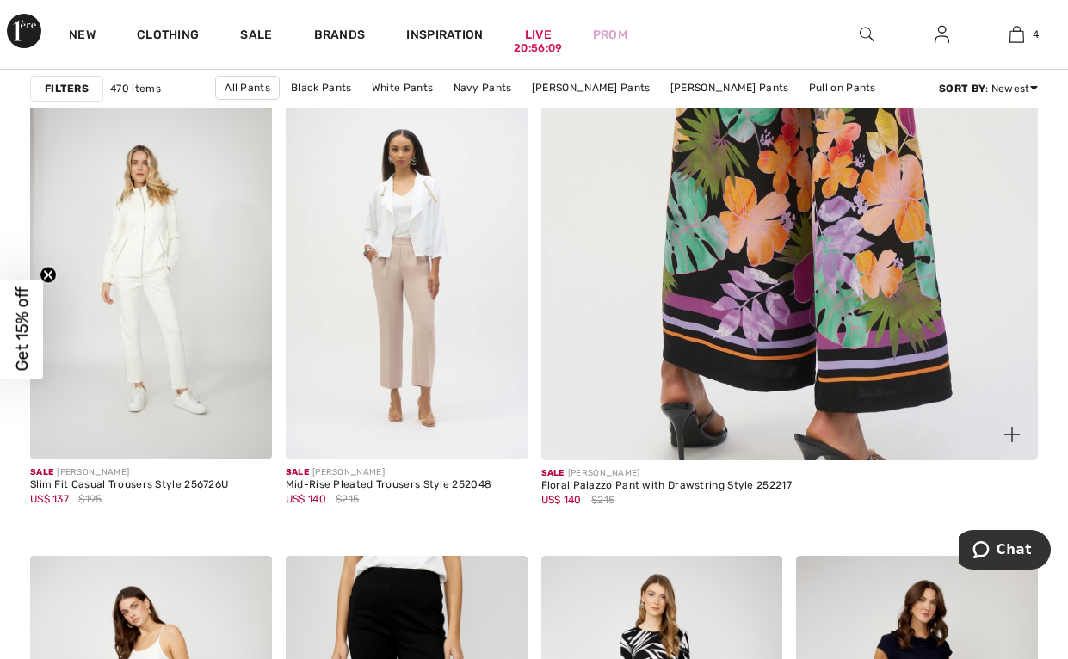
scroll to position [688, 0]
